Goal: Task Accomplishment & Management: Manage account settings

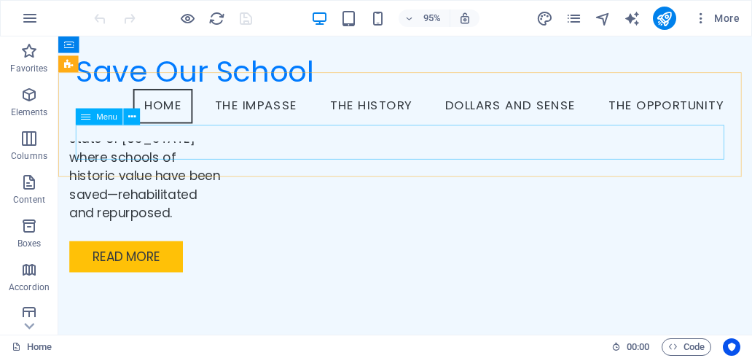
scroll to position [3164, 0]
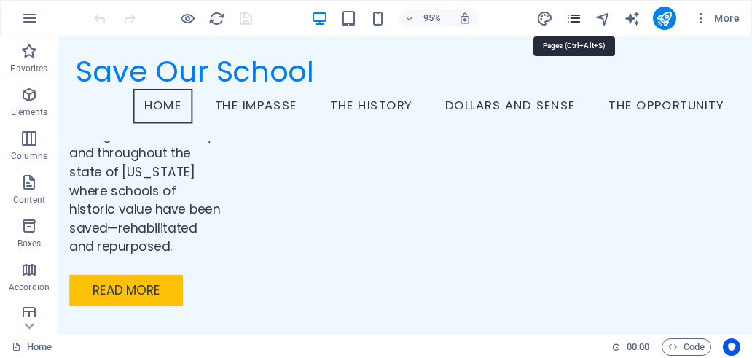
click at [577, 23] on icon "pages" at bounding box center [574, 18] width 17 height 17
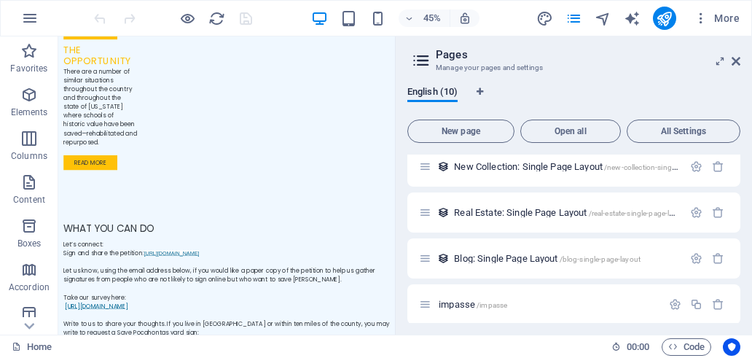
scroll to position [219, 0]
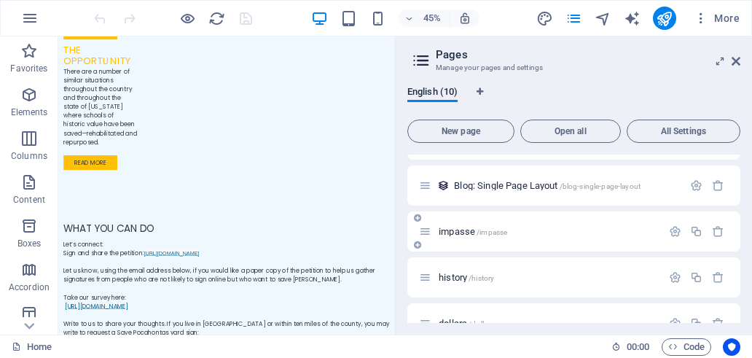
click at [493, 231] on span "/impasse" at bounding box center [492, 232] width 31 height 8
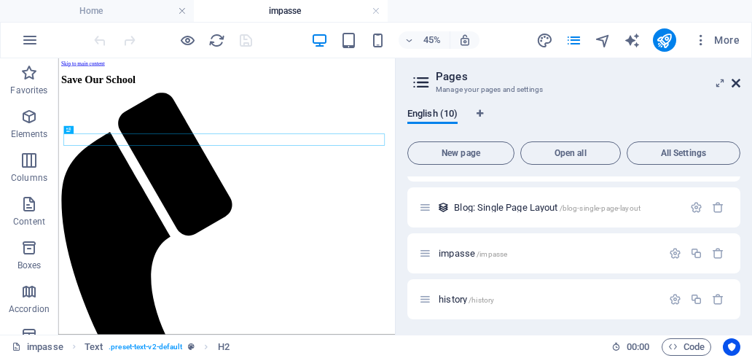
scroll to position [0, 0]
click at [736, 85] on icon at bounding box center [736, 83] width 9 height 12
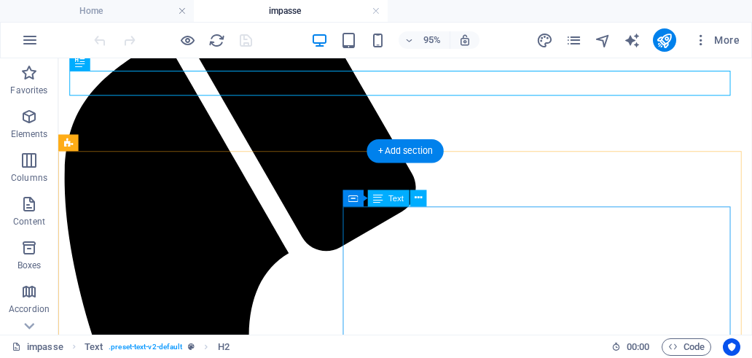
scroll to position [219, 0]
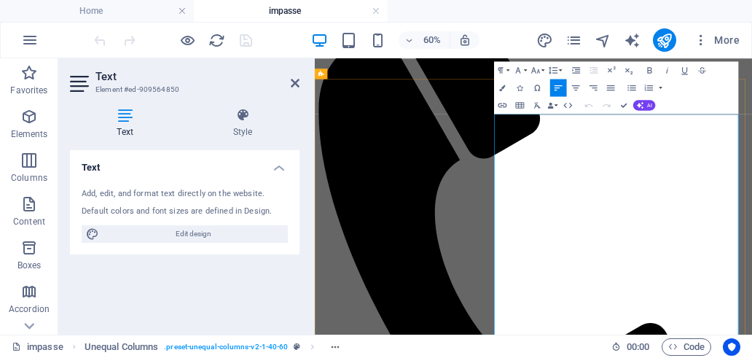
drag, startPoint x: 975, startPoint y: 179, endPoint x: 986, endPoint y: 179, distance: 11.7
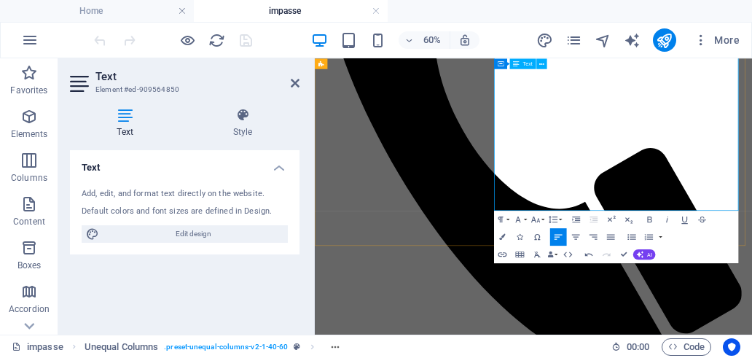
scroll to position [437, 0]
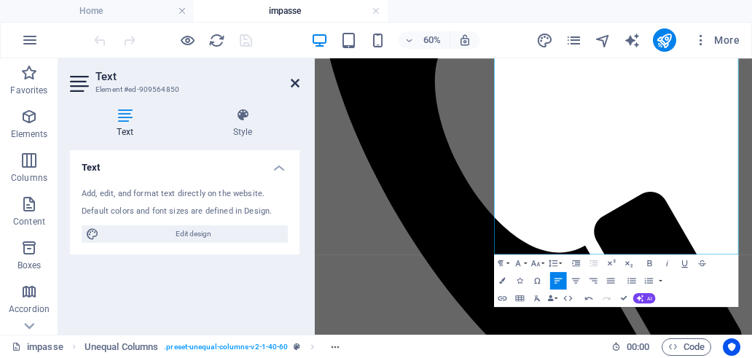
click at [296, 83] on icon at bounding box center [295, 83] width 9 height 12
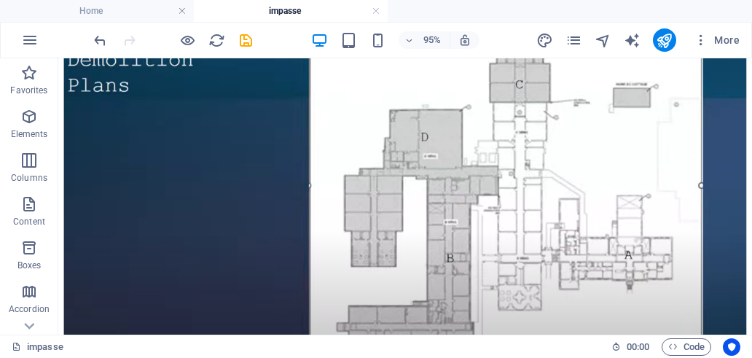
scroll to position [214, 0]
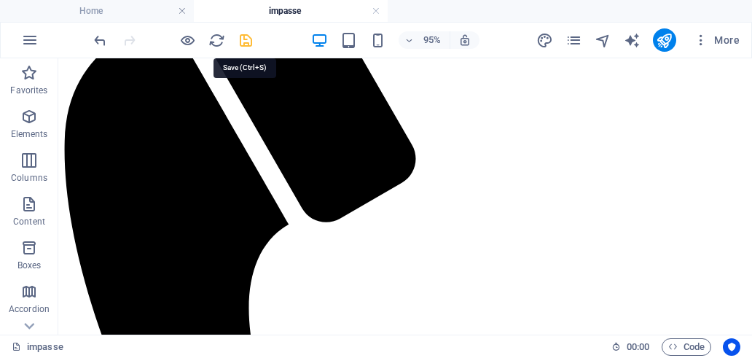
click at [248, 36] on icon "save" at bounding box center [246, 40] width 17 height 17
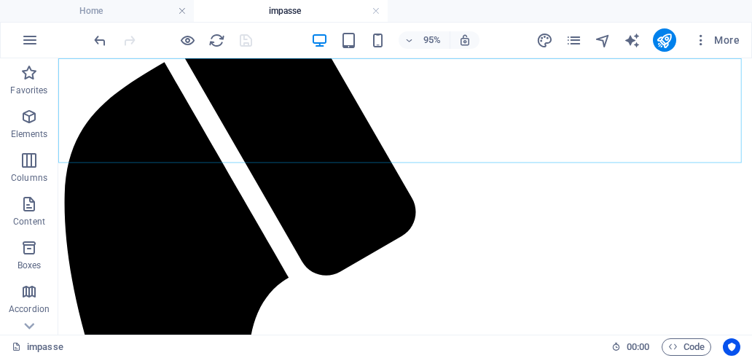
scroll to position [0, 0]
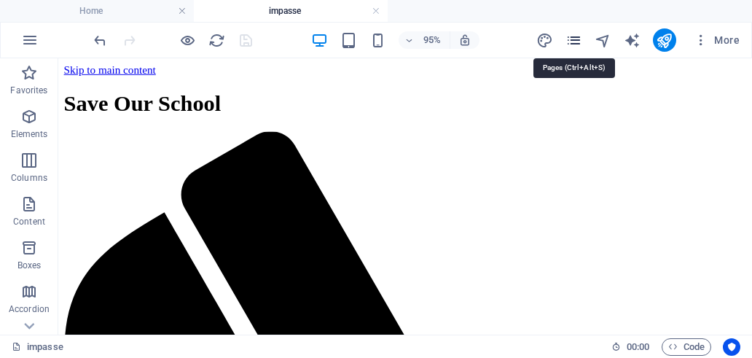
click at [577, 40] on icon "pages" at bounding box center [574, 40] width 17 height 17
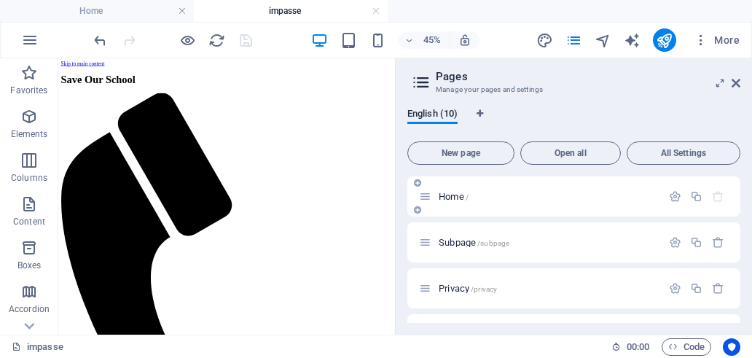
click at [522, 202] on div "Home /" at bounding box center [540, 196] width 243 height 17
click at [452, 197] on span "Home /" at bounding box center [454, 196] width 30 height 11
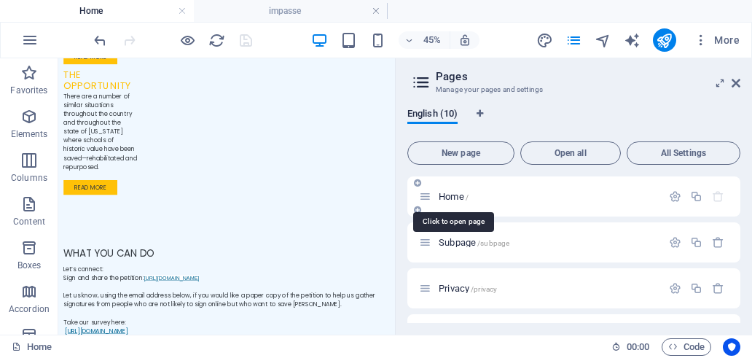
scroll to position [3256, 0]
click at [735, 83] on icon at bounding box center [736, 83] width 9 height 12
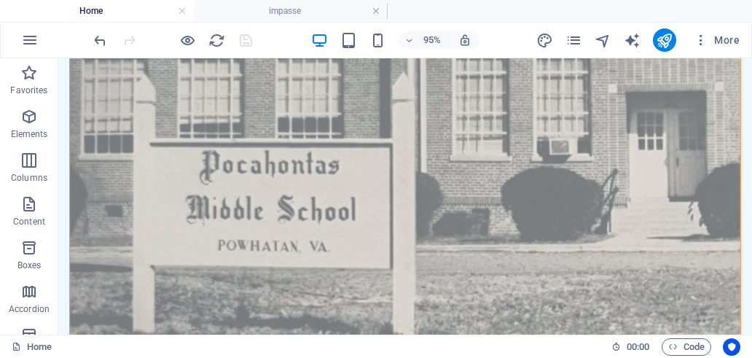
scroll to position [1467, 0]
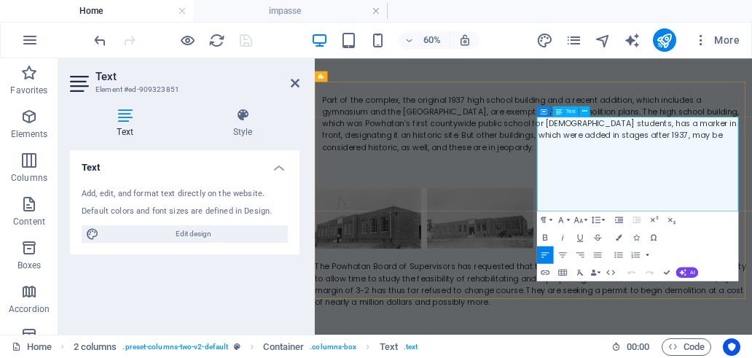
click at [294, 83] on icon at bounding box center [295, 83] width 9 height 12
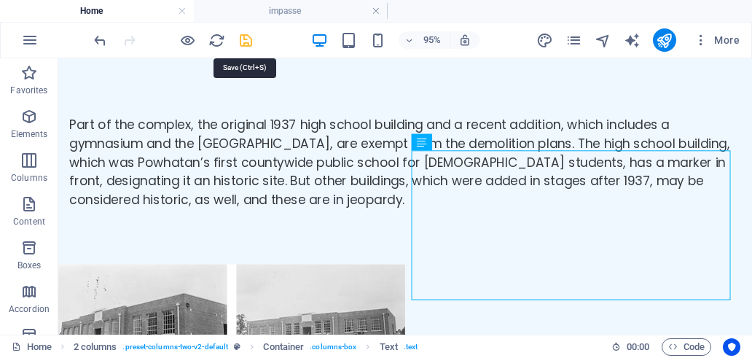
click at [248, 42] on icon "save" at bounding box center [246, 40] width 17 height 17
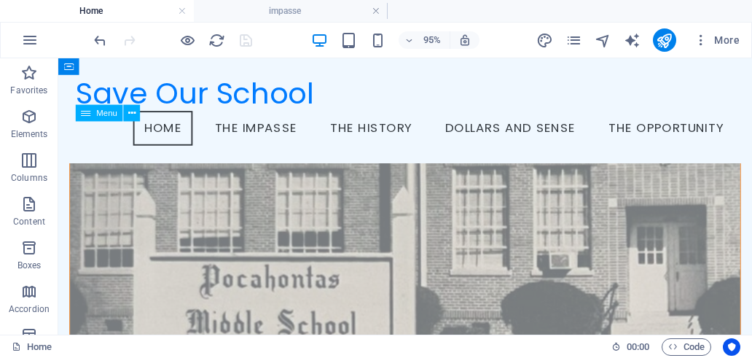
scroll to position [262, 0]
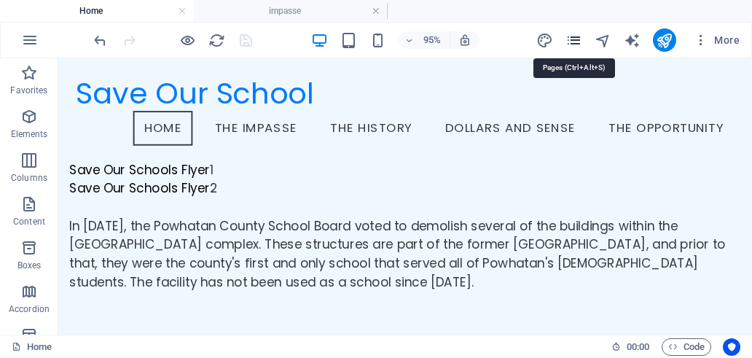
click at [571, 42] on icon "pages" at bounding box center [574, 40] width 17 height 17
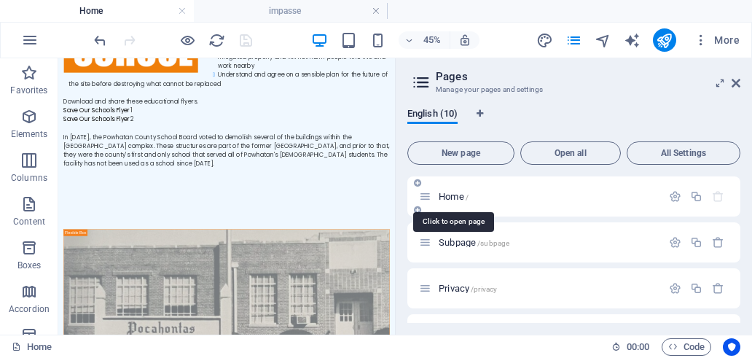
click at [456, 198] on span "Home /" at bounding box center [454, 196] width 30 height 11
click at [735, 84] on icon at bounding box center [736, 83] width 9 height 12
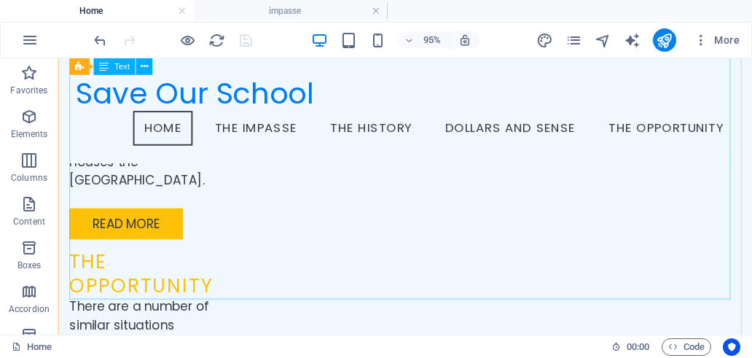
scroll to position [2878, 0]
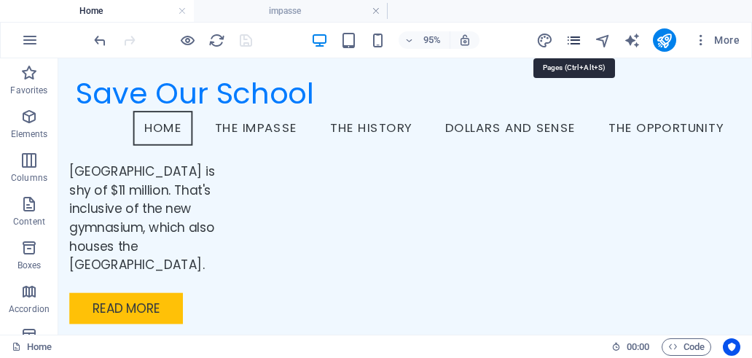
click at [572, 39] on icon "pages" at bounding box center [574, 40] width 17 height 17
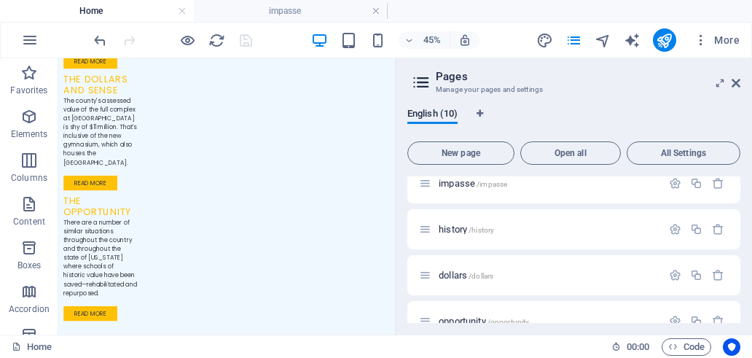
scroll to position [292, 0]
click at [488, 184] on span "/impasse" at bounding box center [492, 181] width 31 height 8
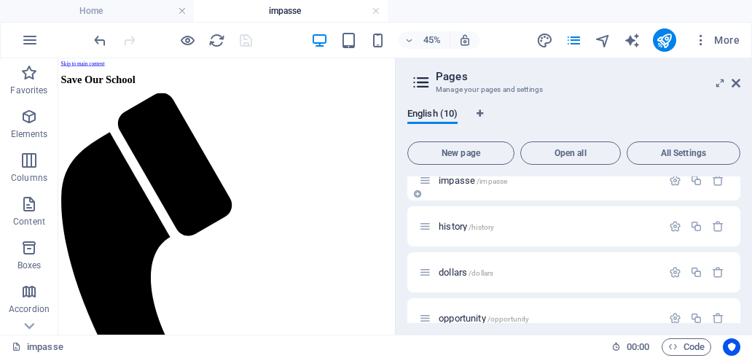
scroll to position [0, 0]
click at [733, 82] on icon at bounding box center [736, 83] width 9 height 12
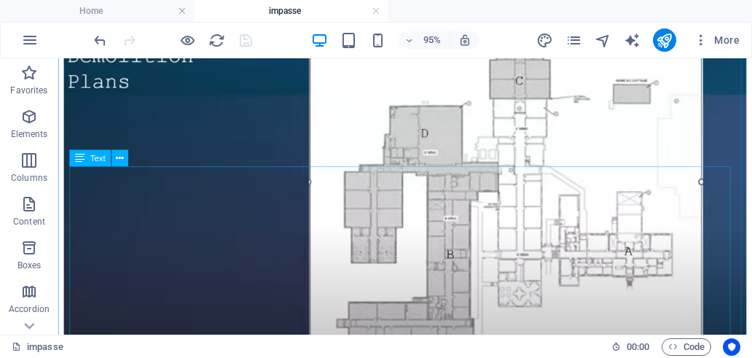
scroll to position [1239, 0]
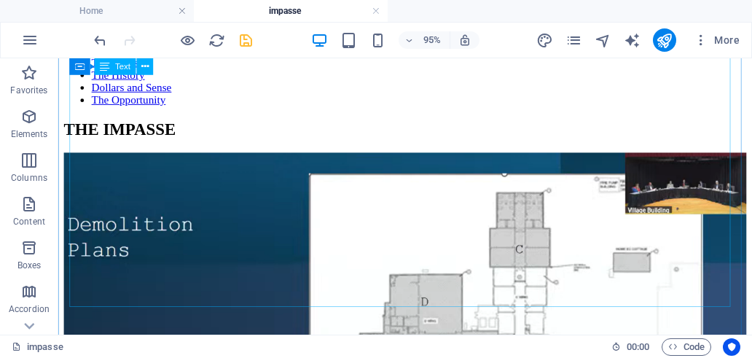
scroll to position [1038, 0]
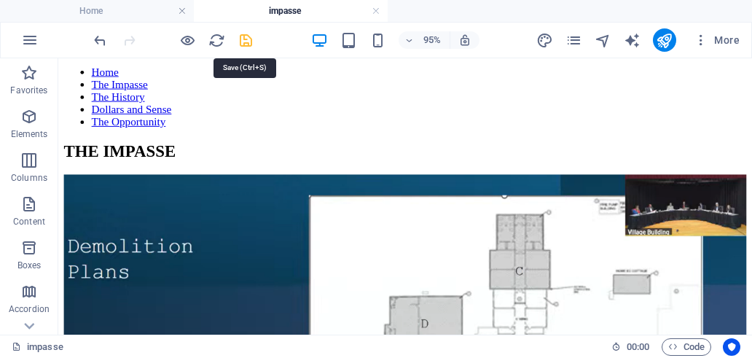
click at [238, 36] on icon "save" at bounding box center [246, 40] width 17 height 17
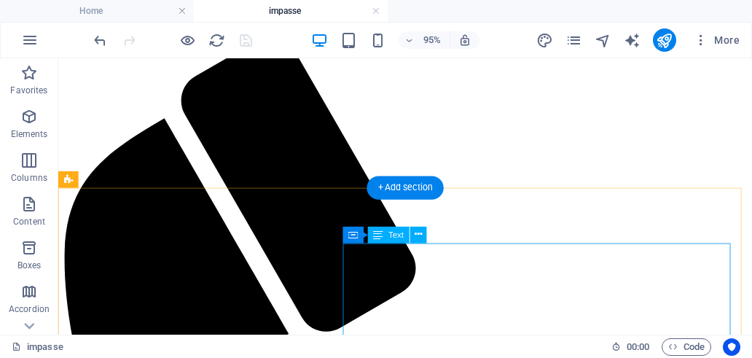
scroll to position [90, 0]
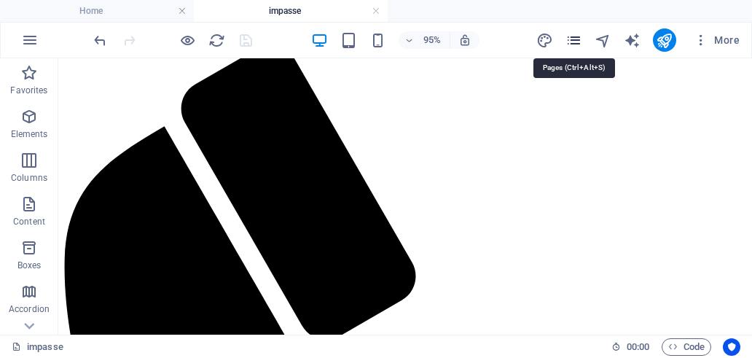
click at [580, 40] on icon "pages" at bounding box center [574, 40] width 17 height 17
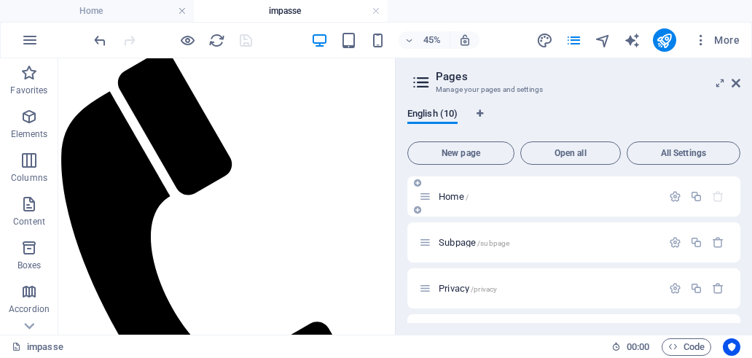
click at [474, 200] on p "Home /" at bounding box center [548, 196] width 219 height 9
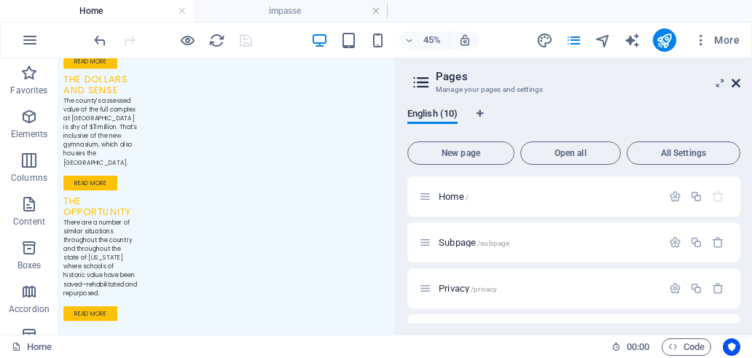
click at [735, 82] on icon at bounding box center [736, 83] width 9 height 12
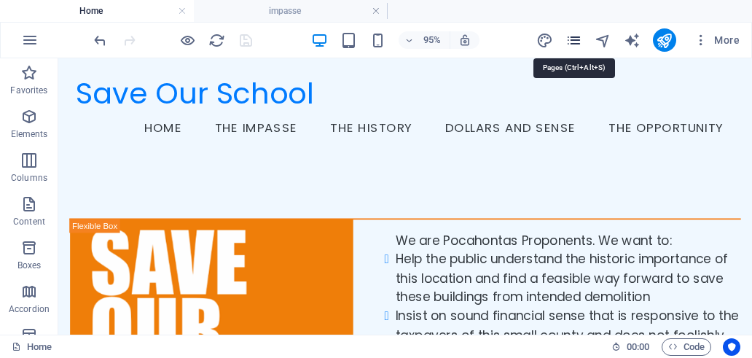
click at [580, 38] on icon "pages" at bounding box center [574, 40] width 17 height 17
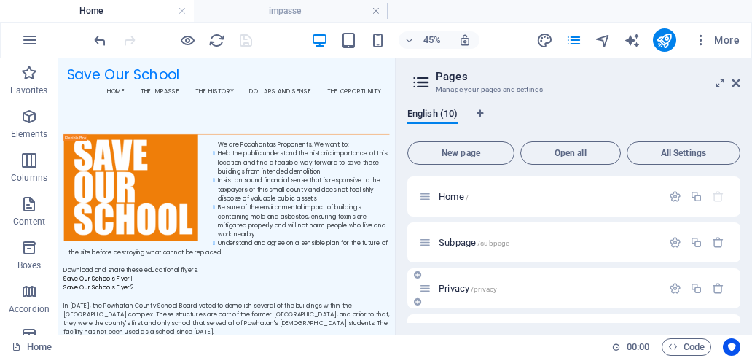
scroll to position [292, 0]
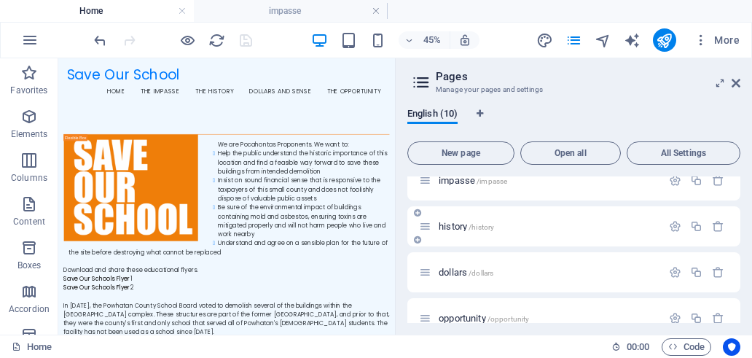
click at [484, 227] on span "/history" at bounding box center [482, 227] width 26 height 8
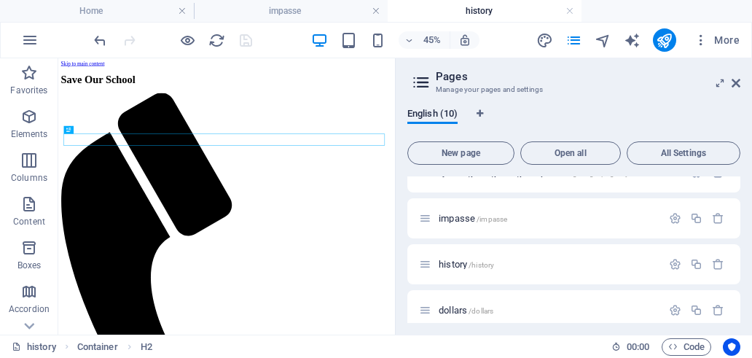
scroll to position [0, 0]
drag, startPoint x: 712, startPoint y: 28, endPoint x: 736, endPoint y: 86, distance: 62.1
click at [736, 86] on icon at bounding box center [736, 83] width 9 height 12
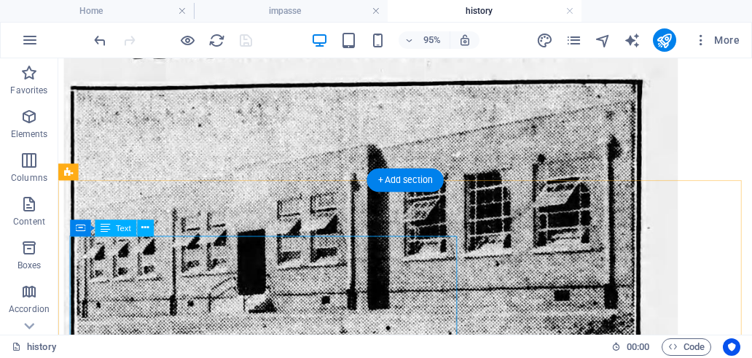
scroll to position [1239, 0]
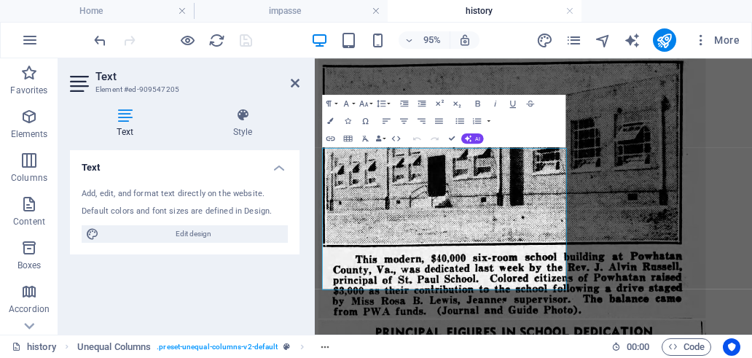
scroll to position [1238, 0]
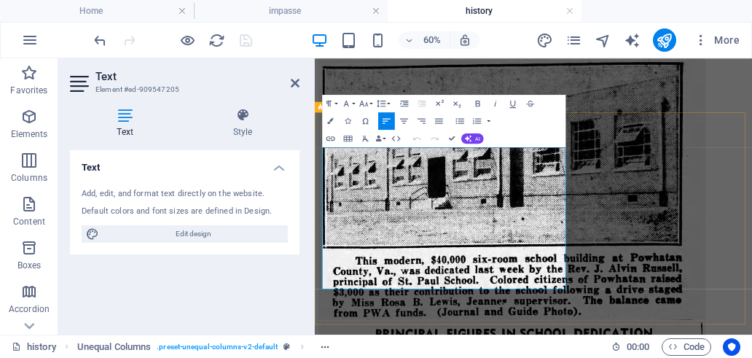
click at [295, 82] on icon at bounding box center [295, 83] width 9 height 12
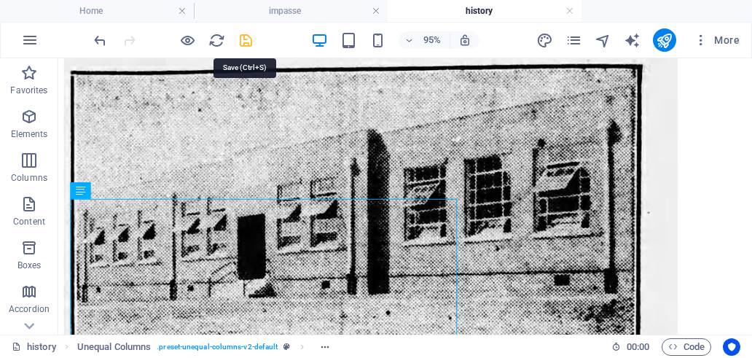
click at [246, 42] on icon "save" at bounding box center [246, 40] width 17 height 17
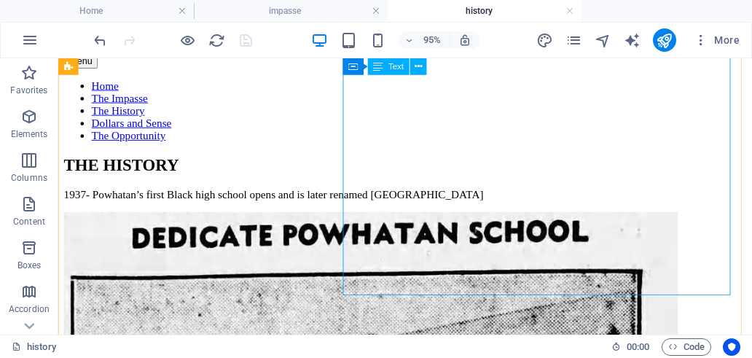
scroll to position [1021, 0]
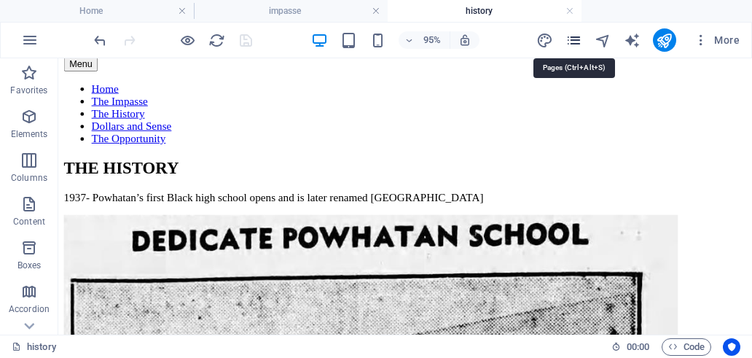
click at [573, 36] on icon "pages" at bounding box center [574, 40] width 17 height 17
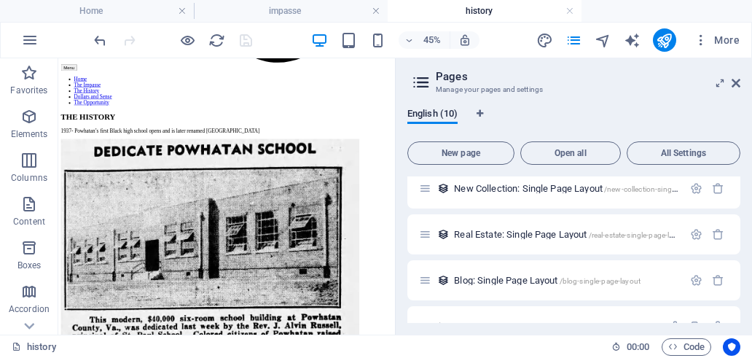
scroll to position [312, 0]
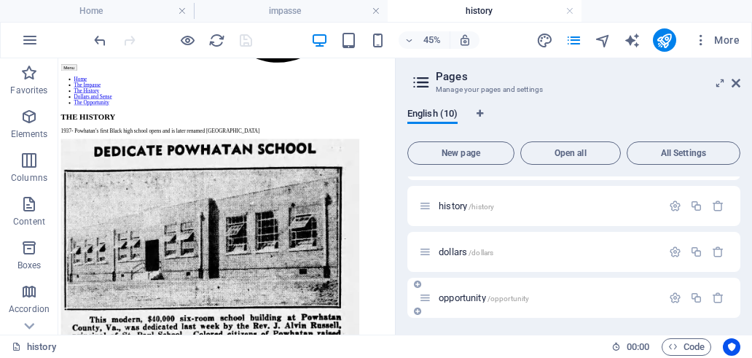
click at [504, 297] on span "/opportunity" at bounding box center [509, 299] width 42 height 8
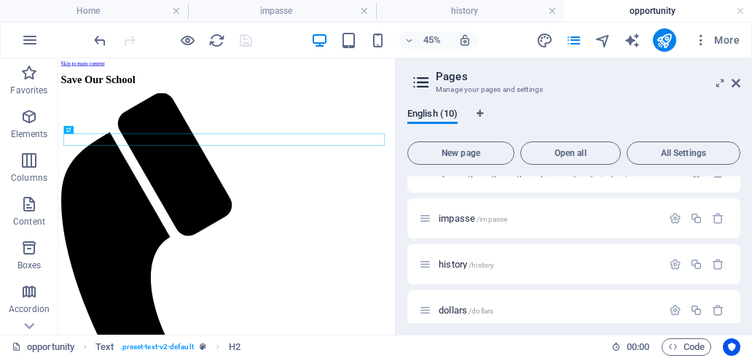
scroll to position [0, 0]
click at [736, 82] on icon at bounding box center [736, 83] width 9 height 12
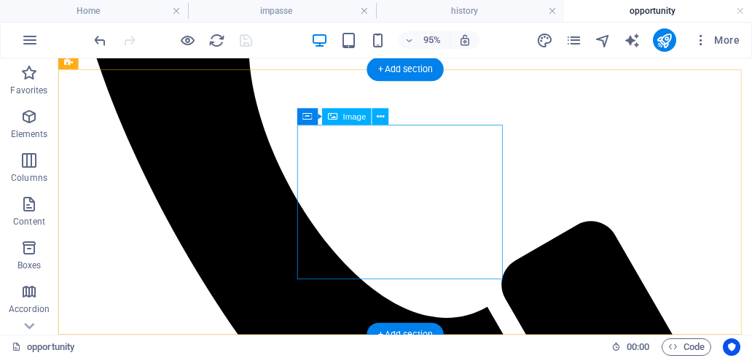
scroll to position [510, 0]
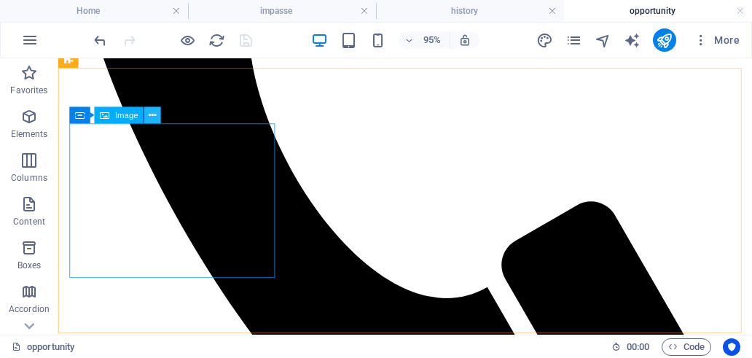
click at [155, 117] on icon at bounding box center [152, 115] width 7 height 15
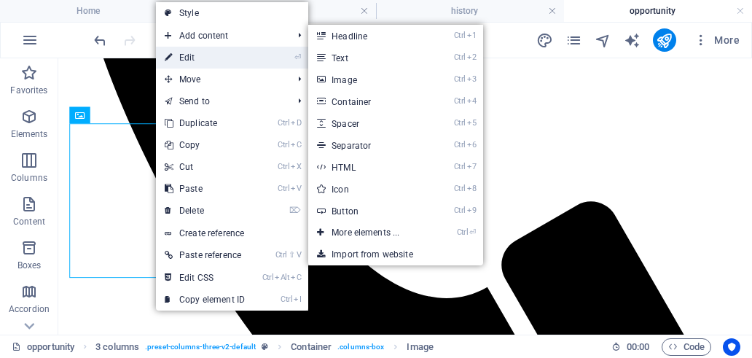
click at [197, 52] on link "⏎ Edit" at bounding box center [205, 58] width 98 height 22
select select "%"
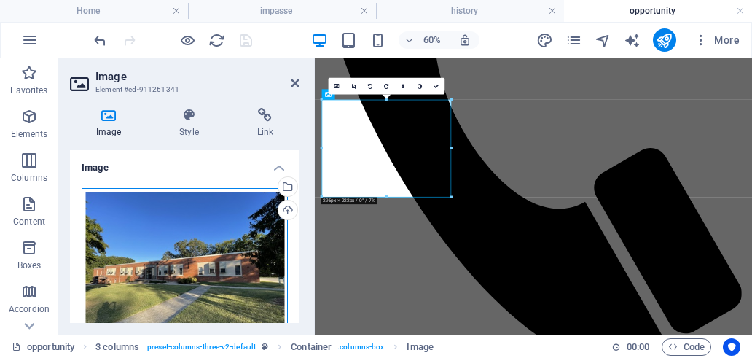
click at [218, 249] on div "Drag files here, click to choose files or select files from Files or our free s…" at bounding box center [185, 266] width 206 height 157
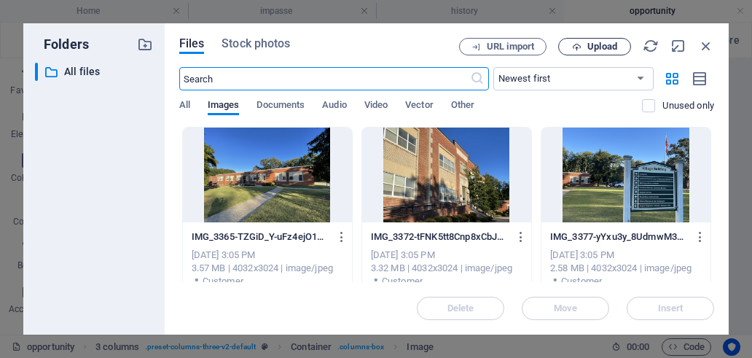
click at [607, 46] on span "Upload" at bounding box center [603, 46] width 30 height 9
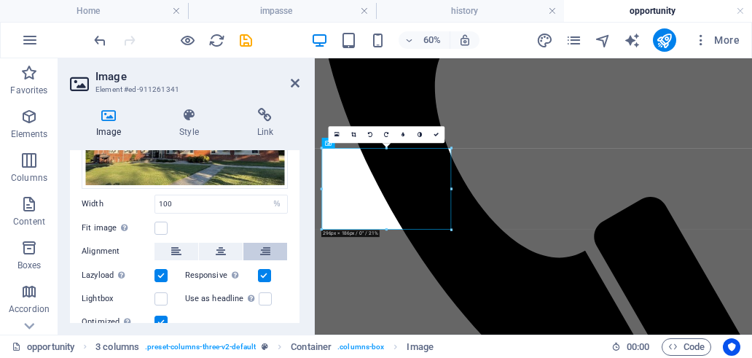
scroll to position [111, 0]
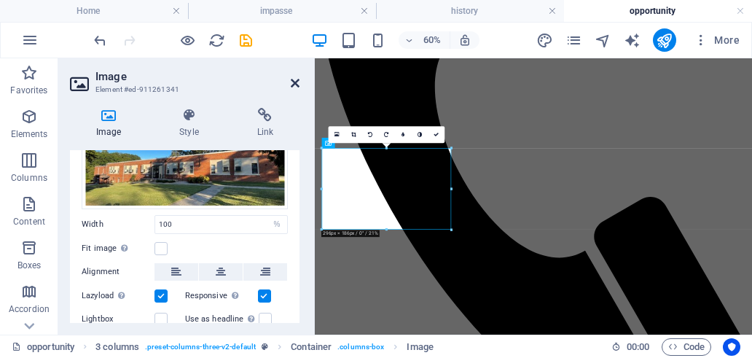
click at [296, 83] on icon at bounding box center [295, 83] width 9 height 12
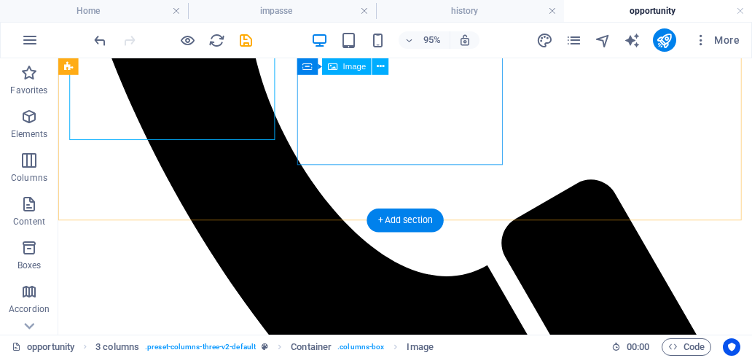
scroll to position [502, 0]
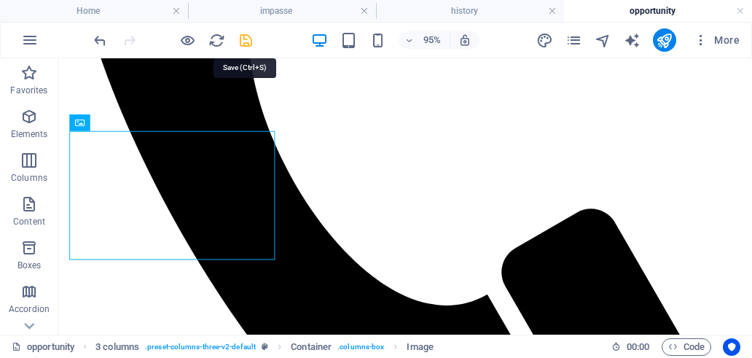
click at [243, 41] on icon "save" at bounding box center [246, 40] width 17 height 17
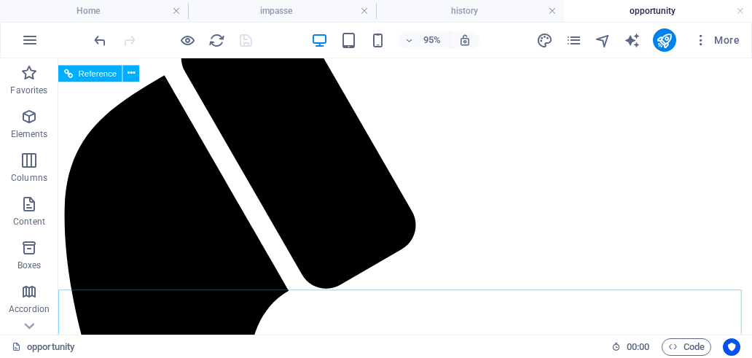
scroll to position [0, 0]
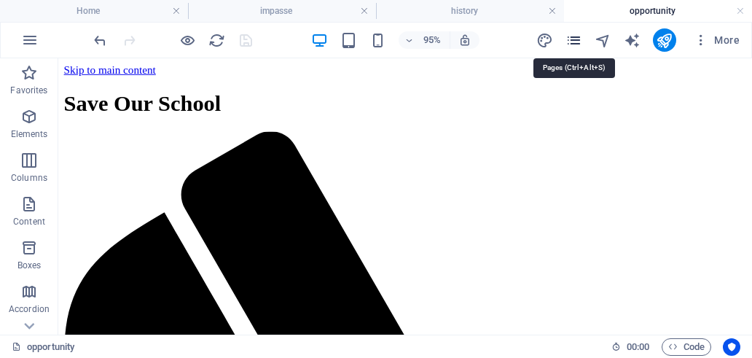
click at [580, 36] on icon "pages" at bounding box center [574, 40] width 17 height 17
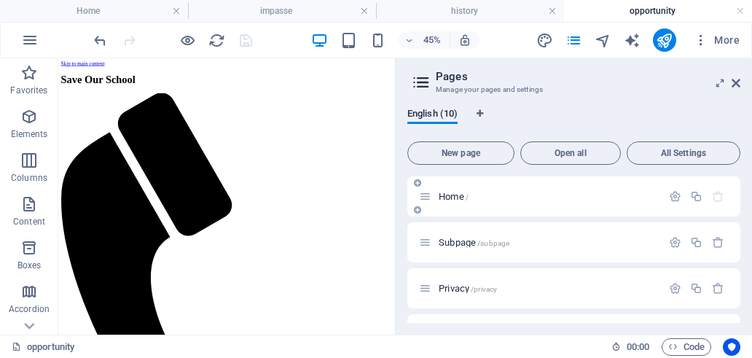
click at [461, 194] on span "Home /" at bounding box center [454, 196] width 30 height 11
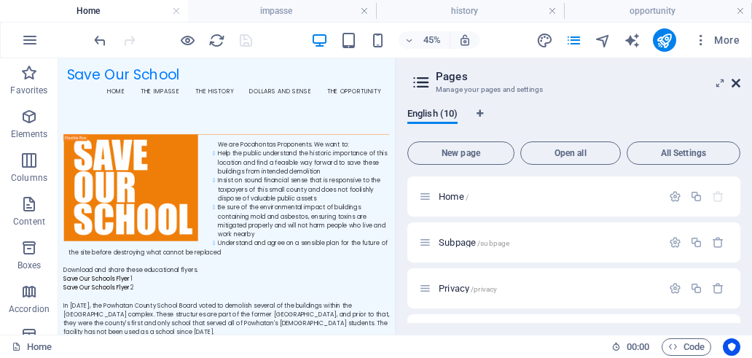
click at [735, 85] on icon at bounding box center [736, 83] width 9 height 12
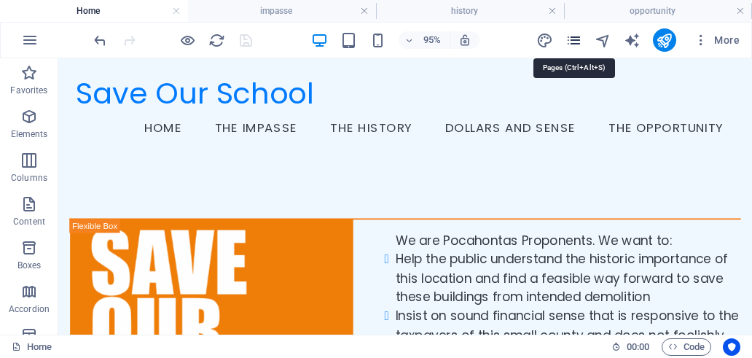
click at [577, 39] on icon "pages" at bounding box center [574, 40] width 17 height 17
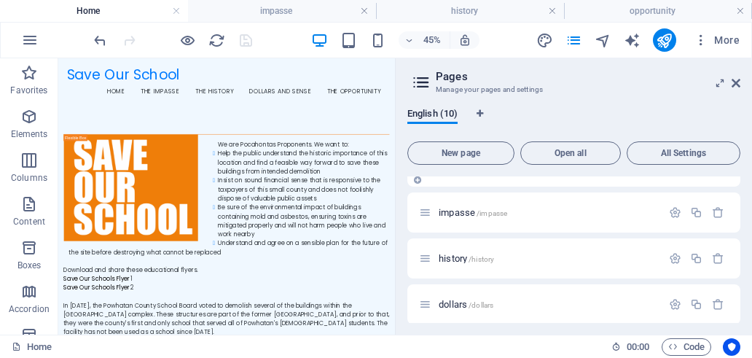
scroll to position [292, 0]
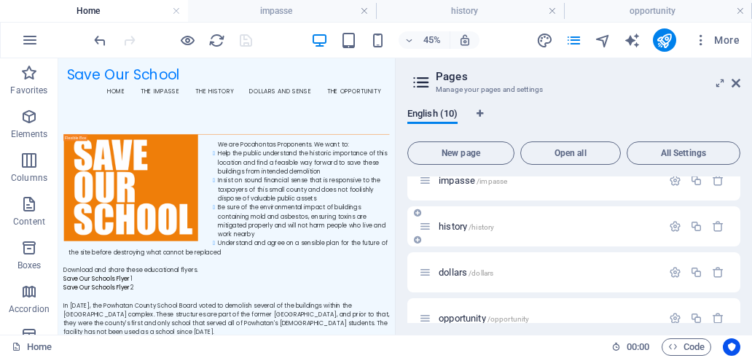
click at [464, 223] on span "history /history" at bounding box center [466, 226] width 55 height 11
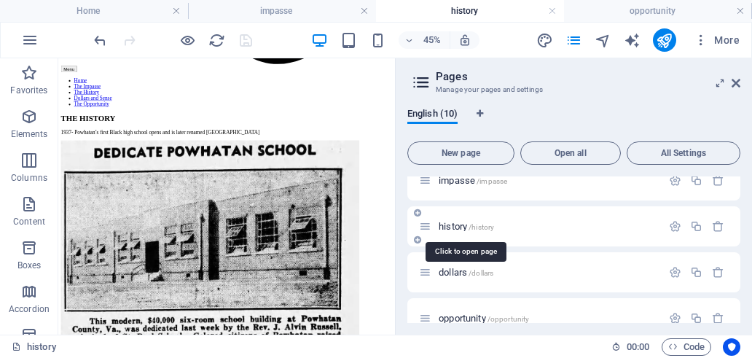
scroll to position [1023, 0]
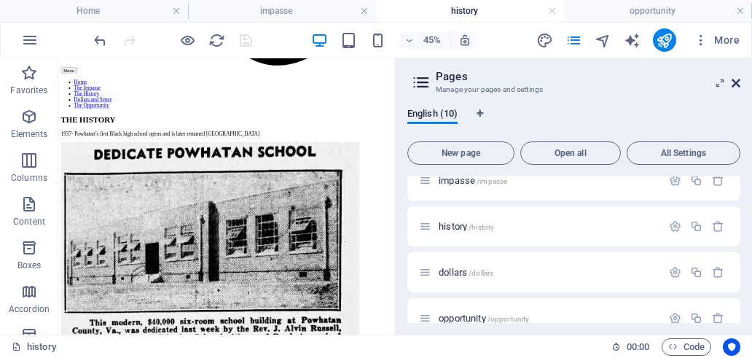
click at [738, 83] on icon at bounding box center [736, 83] width 9 height 12
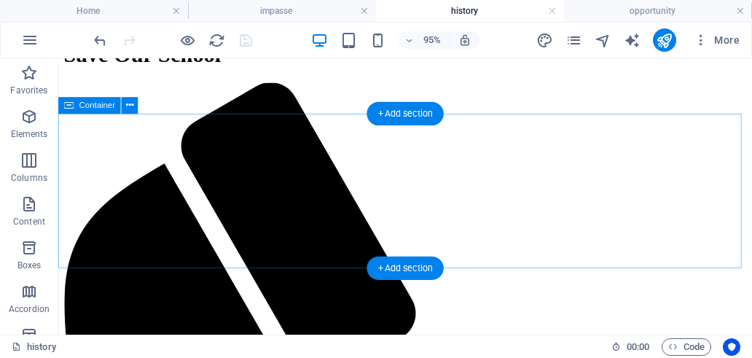
scroll to position [73, 0]
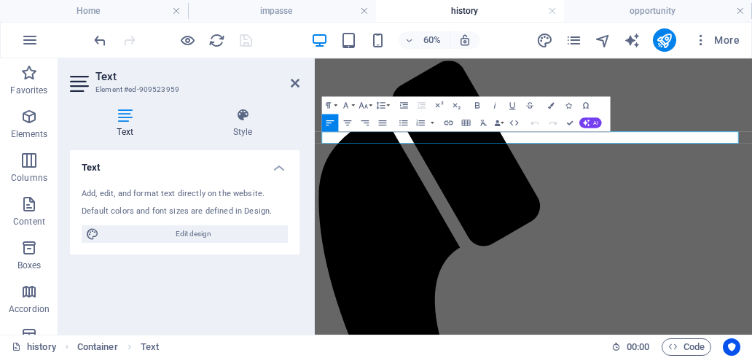
drag, startPoint x: 936, startPoint y: 187, endPoint x: 307, endPoint y: 184, distance: 629.1
copy p "1937- Powhatan’s first Black high school opens and is later renamed [GEOGRAPHIC…"
click at [297, 82] on icon at bounding box center [295, 83] width 9 height 12
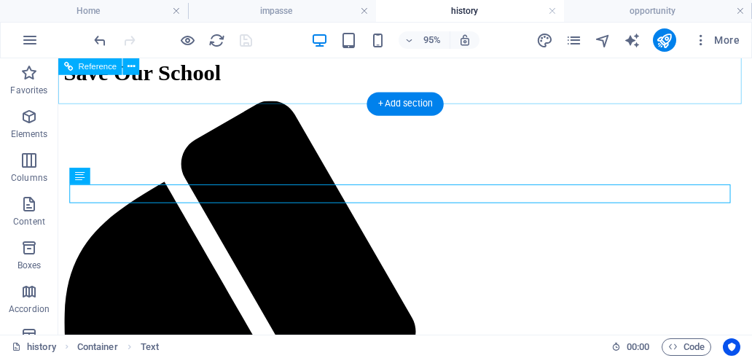
scroll to position [0, 0]
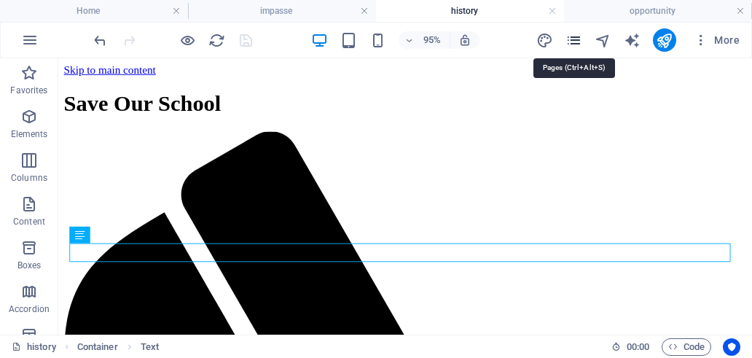
click at [572, 41] on icon "pages" at bounding box center [574, 40] width 17 height 17
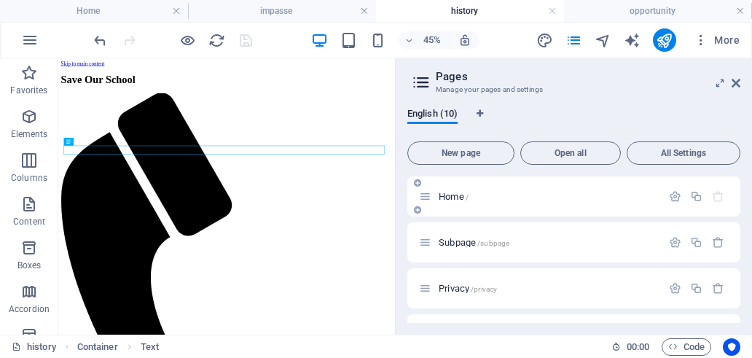
click at [452, 205] on div "Home /" at bounding box center [573, 196] width 333 height 40
click at [453, 195] on span "Home /" at bounding box center [454, 196] width 30 height 11
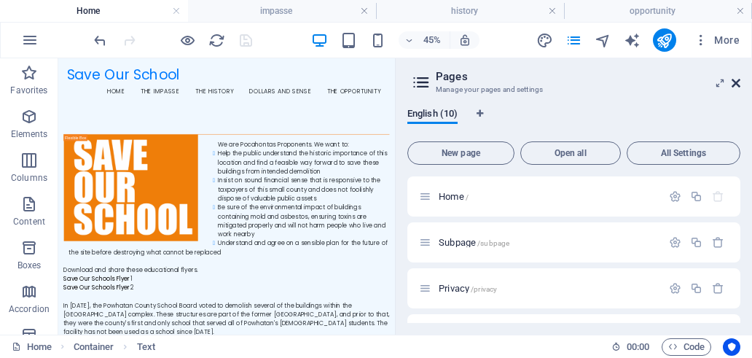
click at [737, 85] on icon at bounding box center [736, 83] width 9 height 12
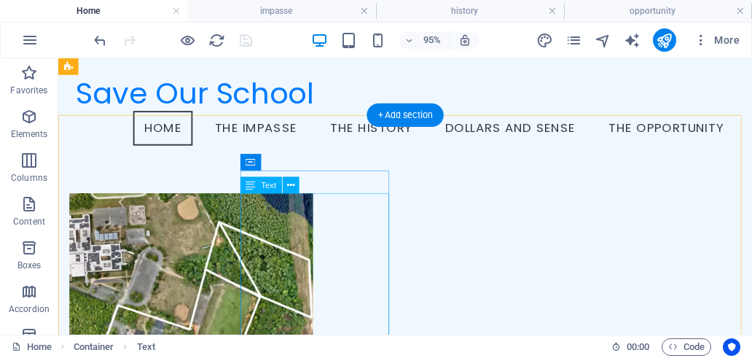
scroll to position [1639, 0]
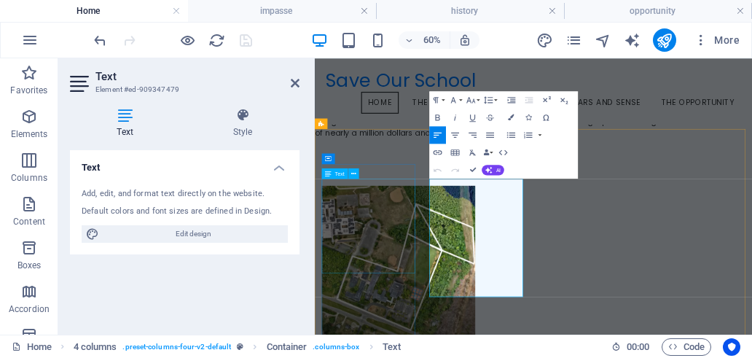
scroll to position [1750, 0]
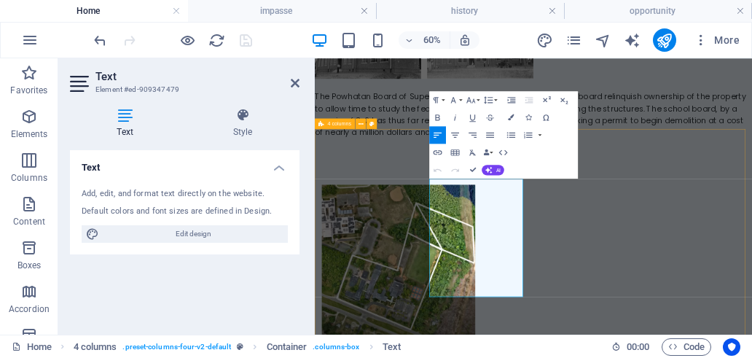
drag, startPoint x: 617, startPoint y: 434, endPoint x: 491, endPoint y: 262, distance: 213.3
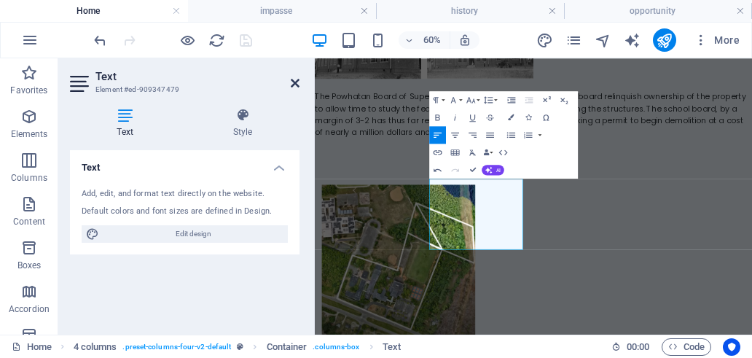
click at [297, 83] on icon at bounding box center [295, 83] width 9 height 12
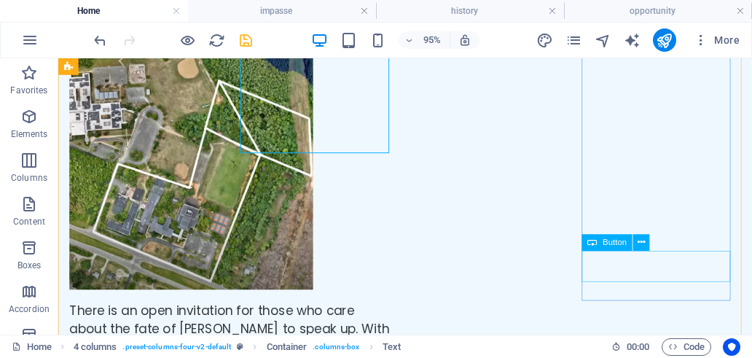
scroll to position [2041, 0]
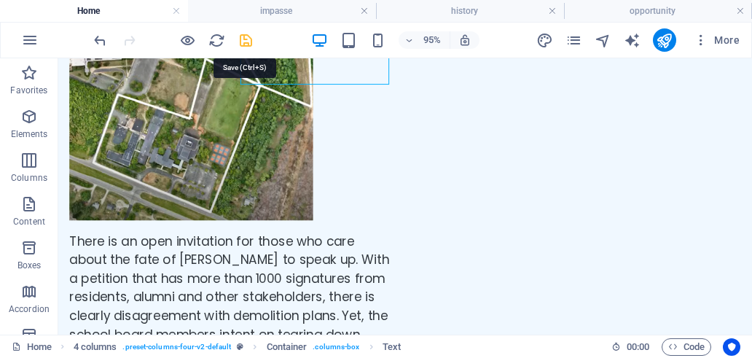
click at [241, 39] on icon "save" at bounding box center [246, 40] width 17 height 17
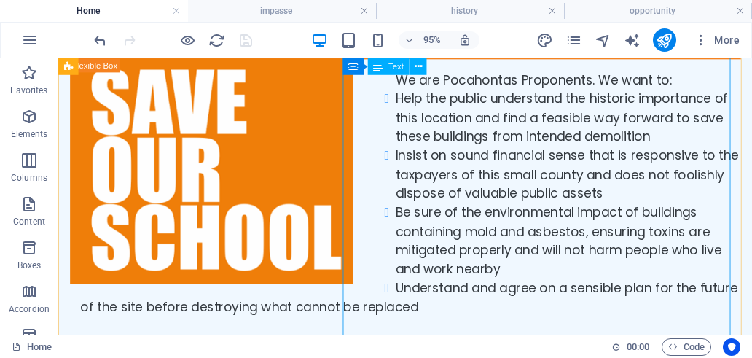
scroll to position [146, 0]
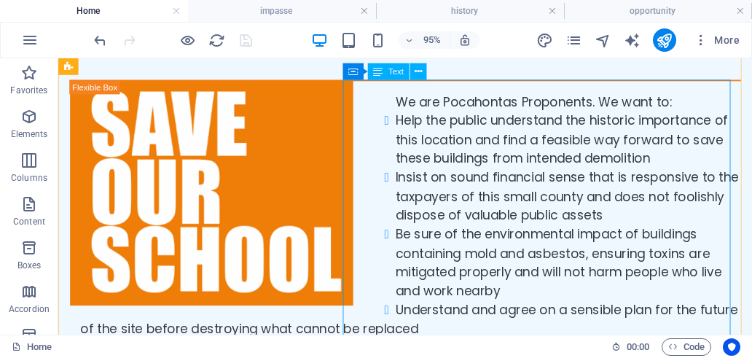
click at [672, 192] on div "We are Pocahontas Proponents. We want to: Help the public understand the histor…" at bounding box center [423, 322] width 707 height 456
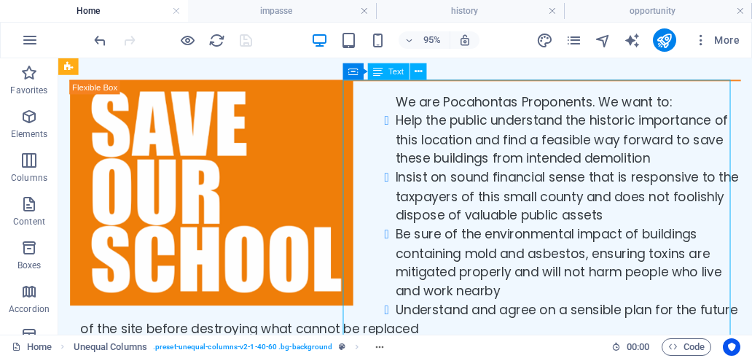
click at [672, 192] on div "We are Pocahontas Proponents. We want to: Help the public understand the histor…" at bounding box center [423, 322] width 707 height 456
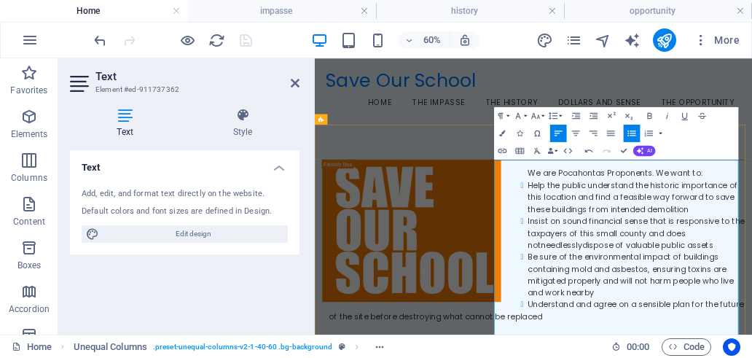
scroll to position [0, 0]
click at [300, 83] on aside "Text Element #ed-911737362 Text Style Text Add, edit, and format text directly …" at bounding box center [186, 196] width 257 height 276
click at [293, 86] on icon at bounding box center [295, 83] width 9 height 12
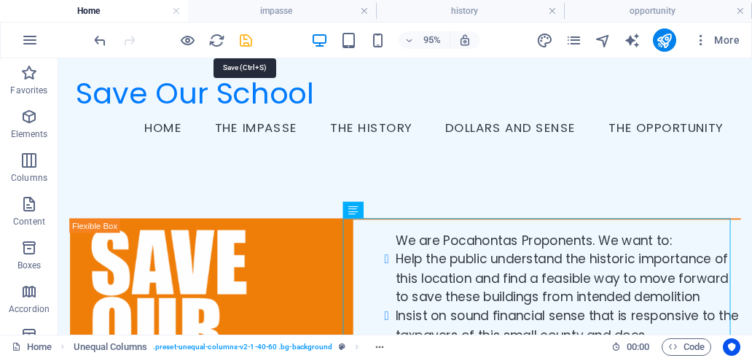
click at [246, 42] on icon "save" at bounding box center [246, 40] width 17 height 17
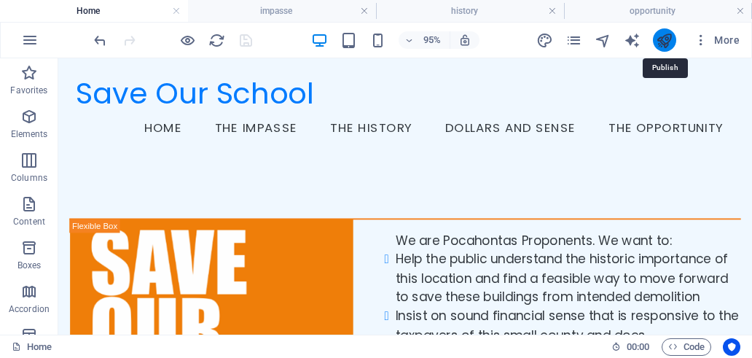
click at [671, 38] on icon "publish" at bounding box center [664, 40] width 17 height 17
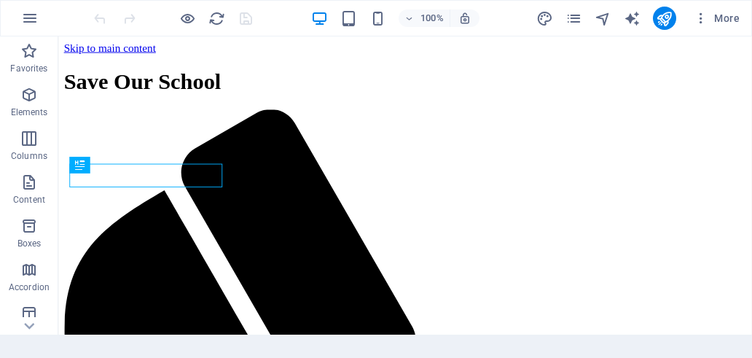
scroll to position [1782, 0]
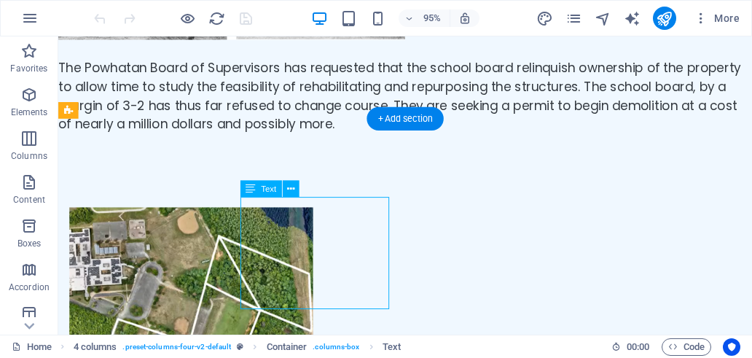
drag, startPoint x: 332, startPoint y: 297, endPoint x: 65, endPoint y: 447, distance: 306.8
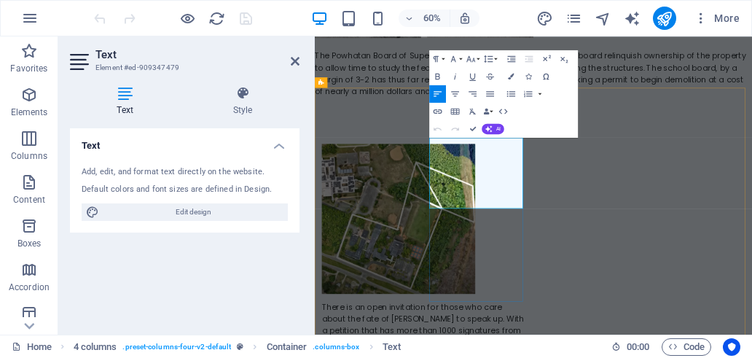
click at [297, 63] on icon at bounding box center [295, 61] width 9 height 12
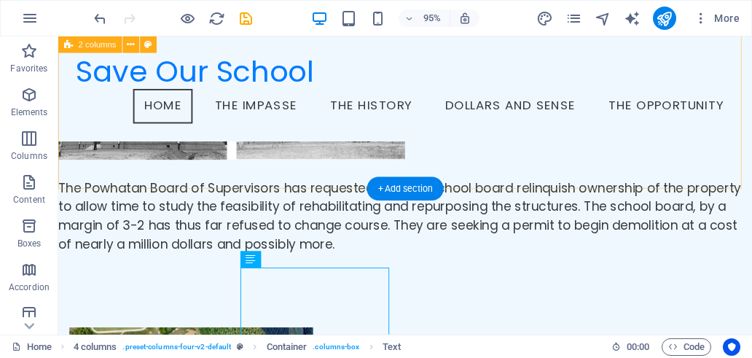
scroll to position [1525, 0]
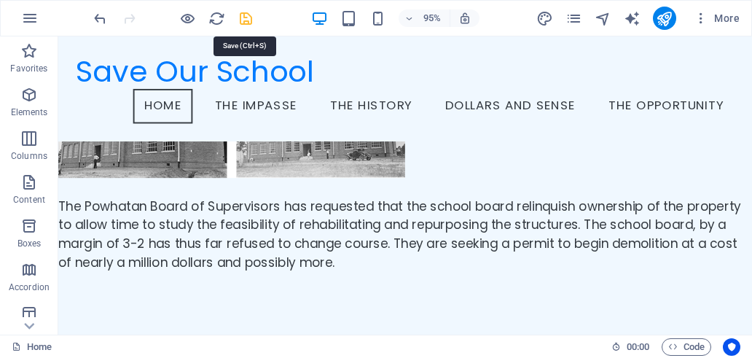
click at [247, 18] on icon "save" at bounding box center [246, 18] width 17 height 17
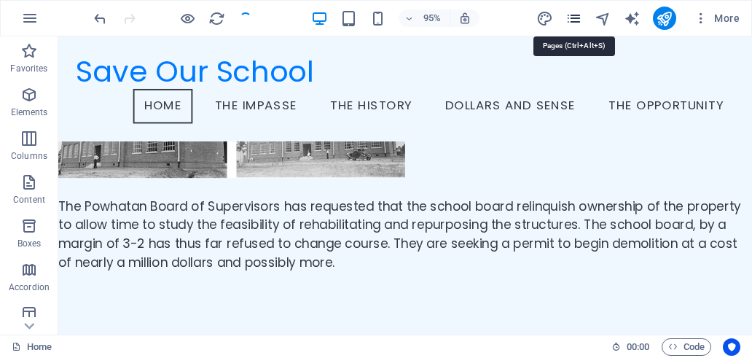
click at [576, 18] on icon "pages" at bounding box center [574, 18] width 17 height 17
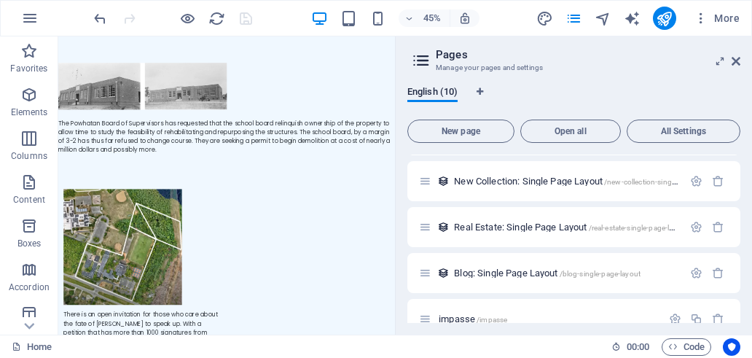
scroll to position [291, 0]
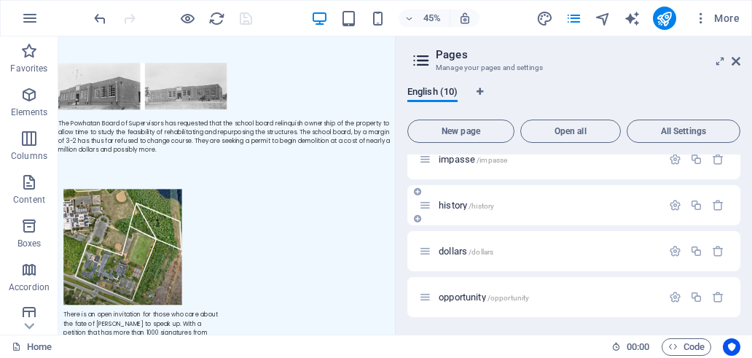
click at [467, 202] on span "history /history" at bounding box center [466, 205] width 55 height 11
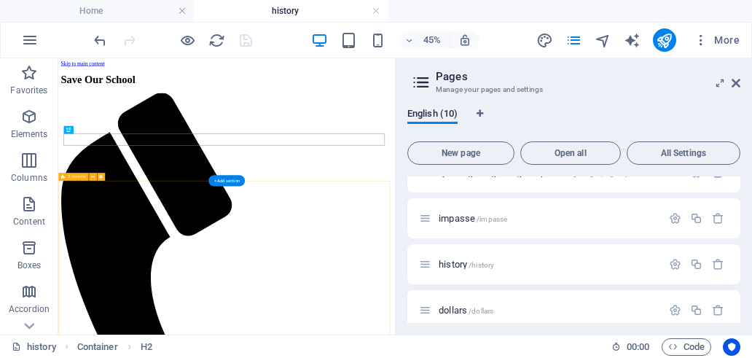
scroll to position [0, 0]
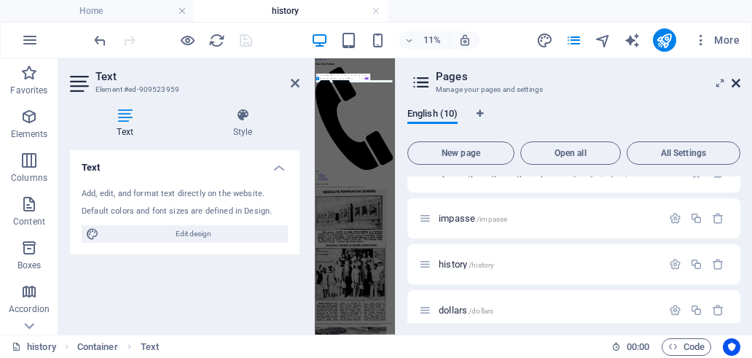
click at [735, 85] on icon at bounding box center [736, 83] width 9 height 12
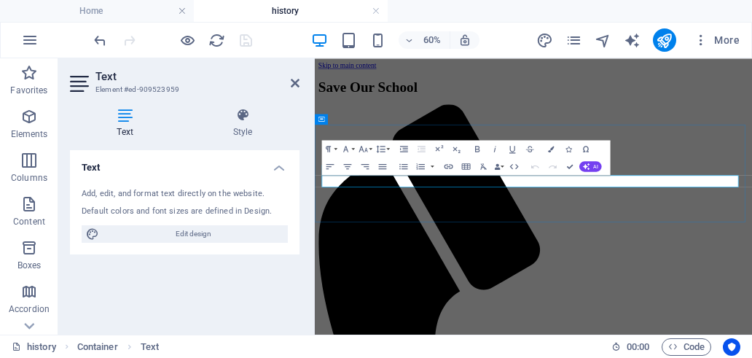
click at [295, 84] on icon at bounding box center [295, 83] width 9 height 12
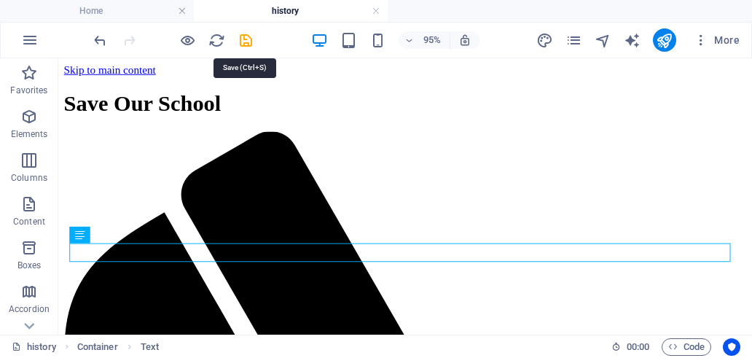
click at [242, 39] on icon "save" at bounding box center [246, 40] width 17 height 17
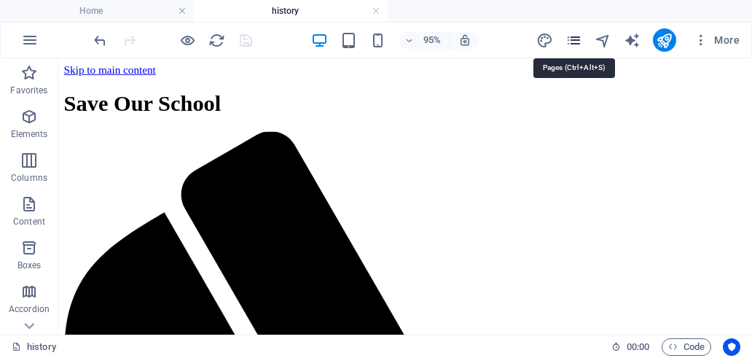
click at [577, 42] on icon "pages" at bounding box center [574, 40] width 17 height 17
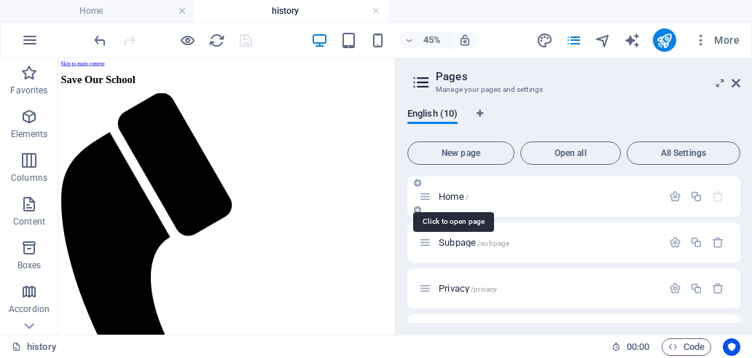
click at [453, 198] on span "Home /" at bounding box center [454, 196] width 30 height 11
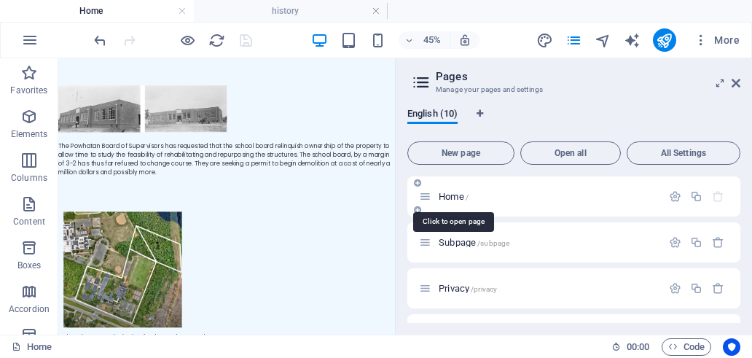
scroll to position [1630, 0]
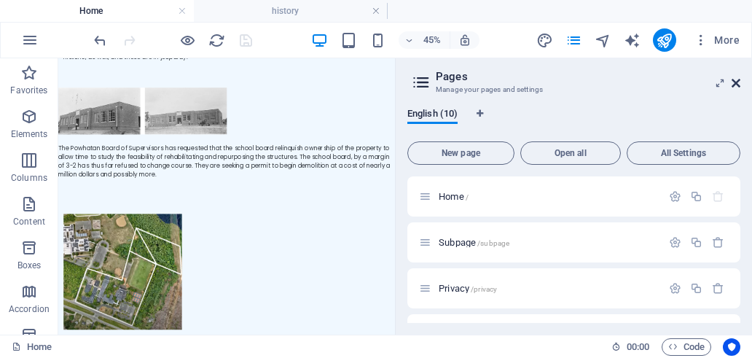
click at [734, 82] on icon at bounding box center [736, 83] width 9 height 12
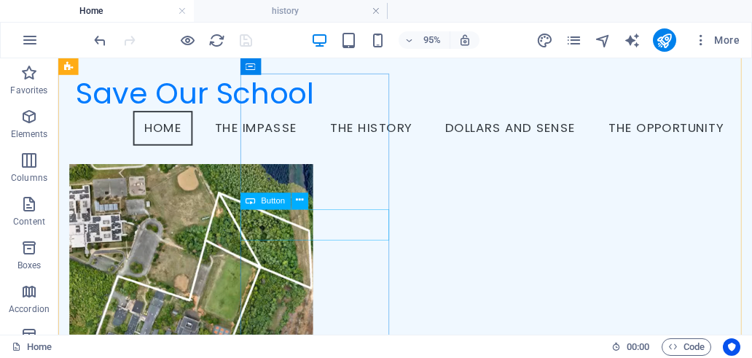
scroll to position [1736, 0]
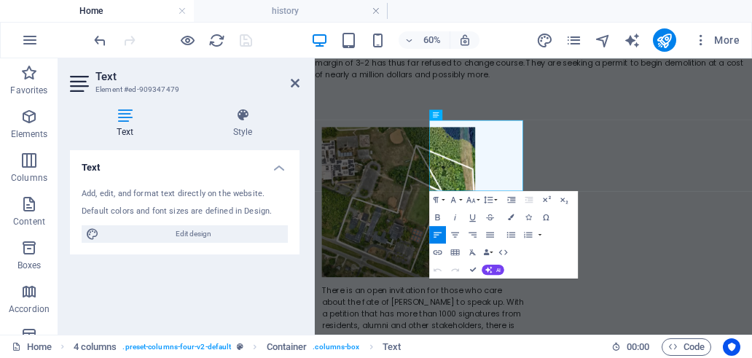
click at [300, 238] on div "Text Style Text Add, edit, and format text directly on the website. Default col…" at bounding box center [184, 215] width 253 height 238
drag, startPoint x: 612, startPoint y: 256, endPoint x: 582, endPoint y: 256, distance: 30.6
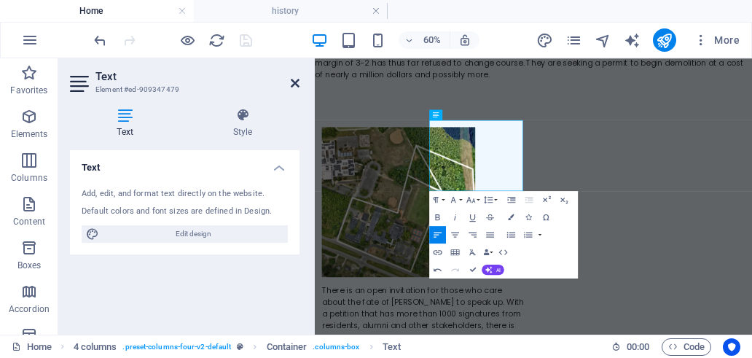
click at [297, 83] on icon at bounding box center [295, 83] width 9 height 12
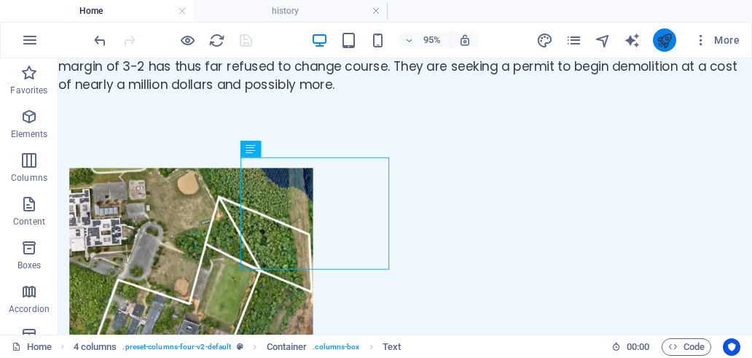
click at [668, 45] on icon "publish" at bounding box center [664, 40] width 17 height 17
